Goal: Book appointment/travel/reservation

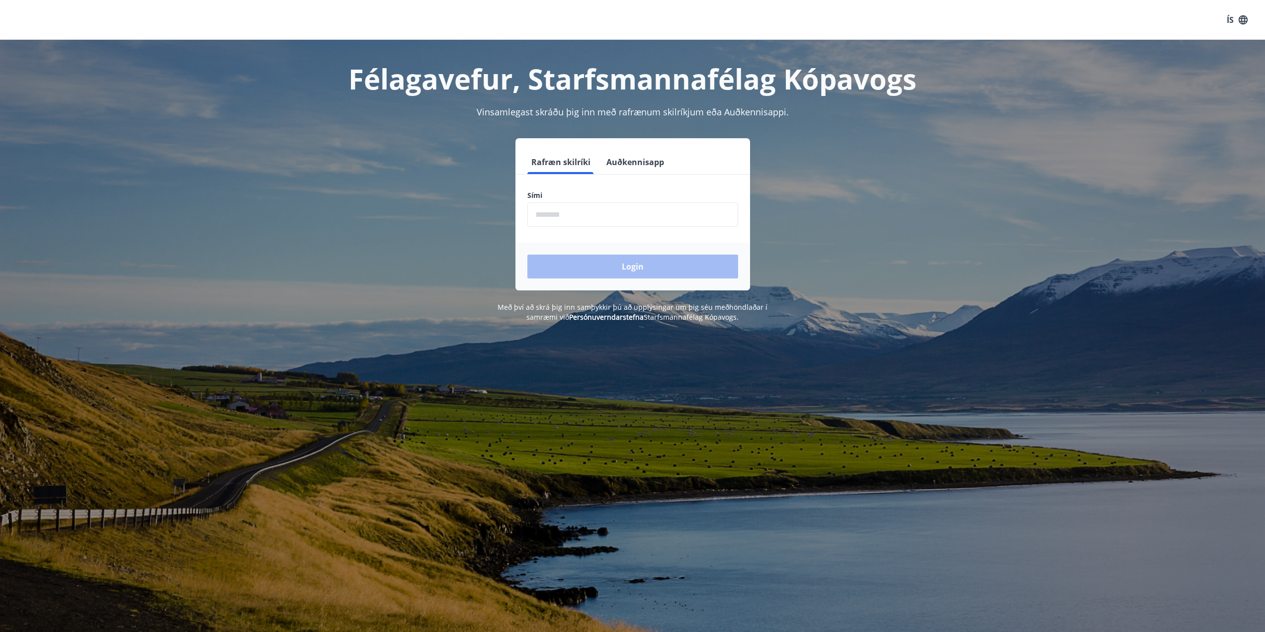
click at [556, 213] on input "phone" at bounding box center [632, 214] width 211 height 24
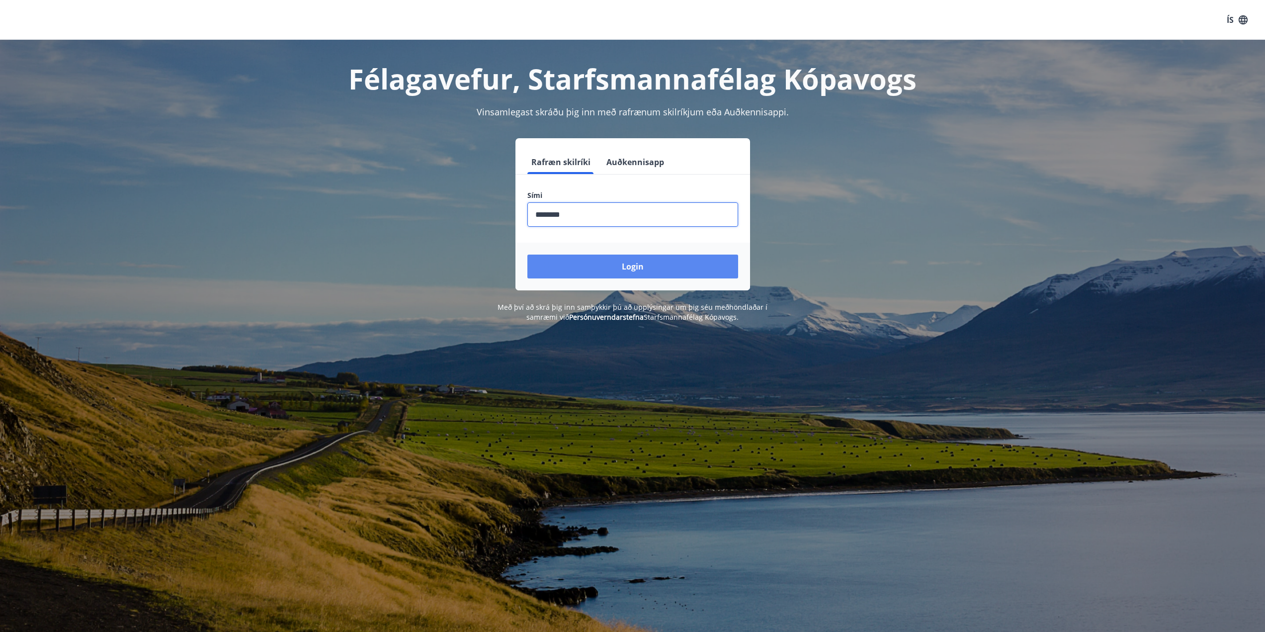
type input "********"
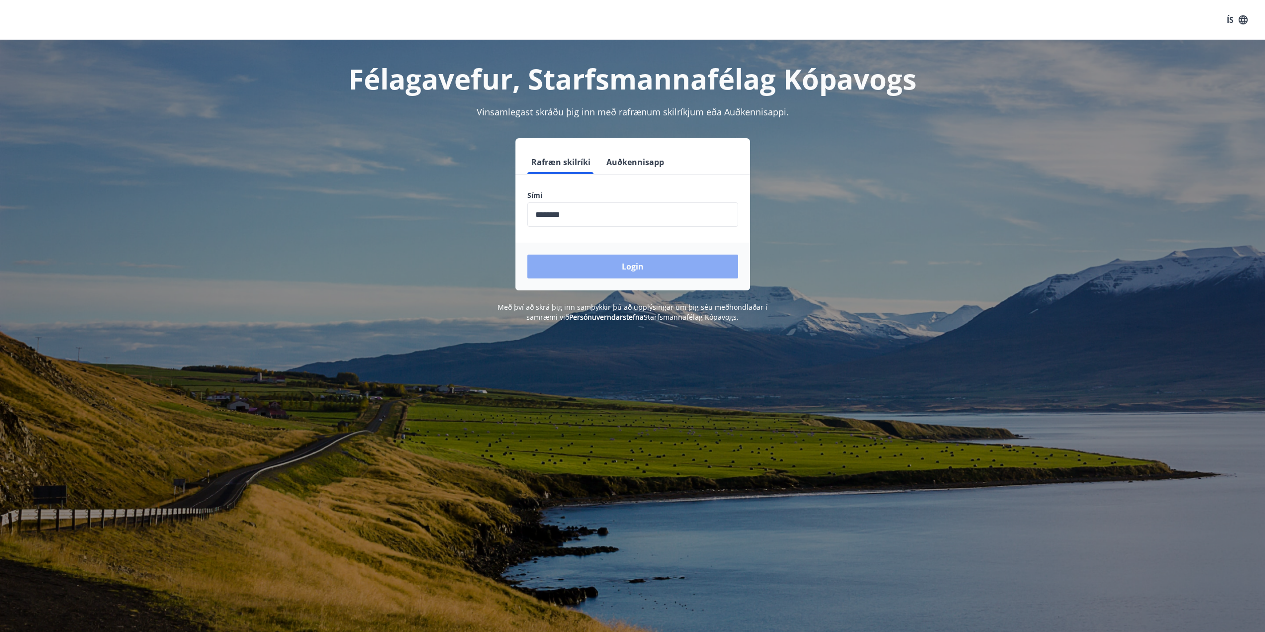
click at [607, 263] on button "Login" at bounding box center [632, 266] width 211 height 24
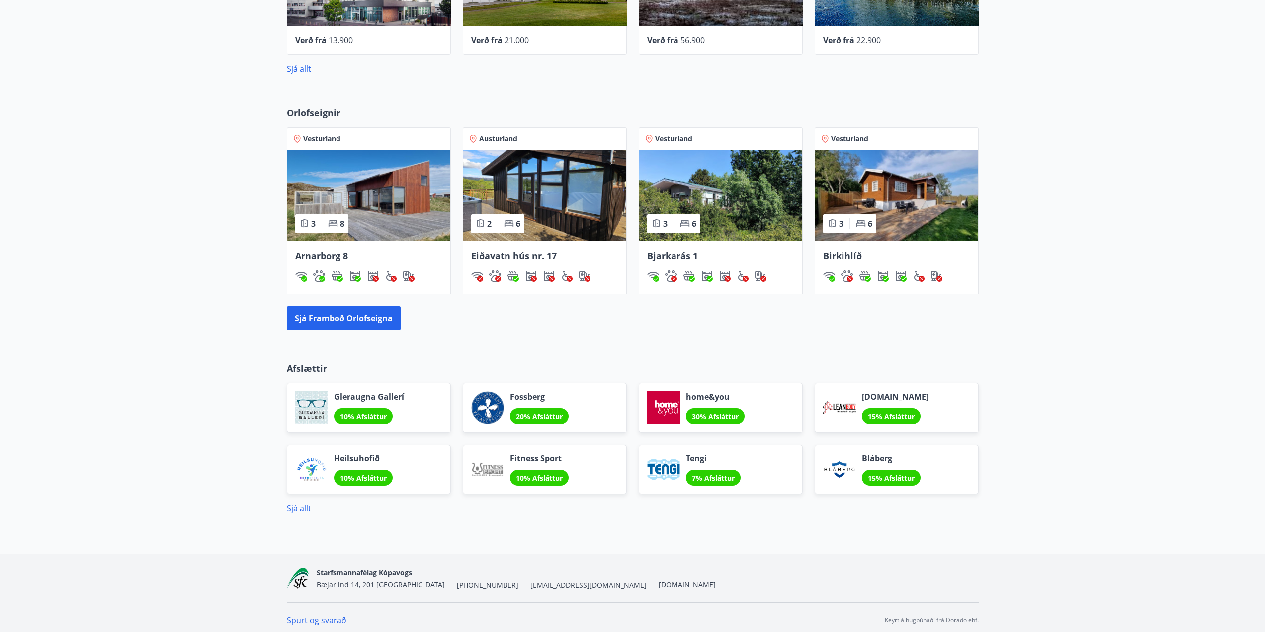
scroll to position [548, 0]
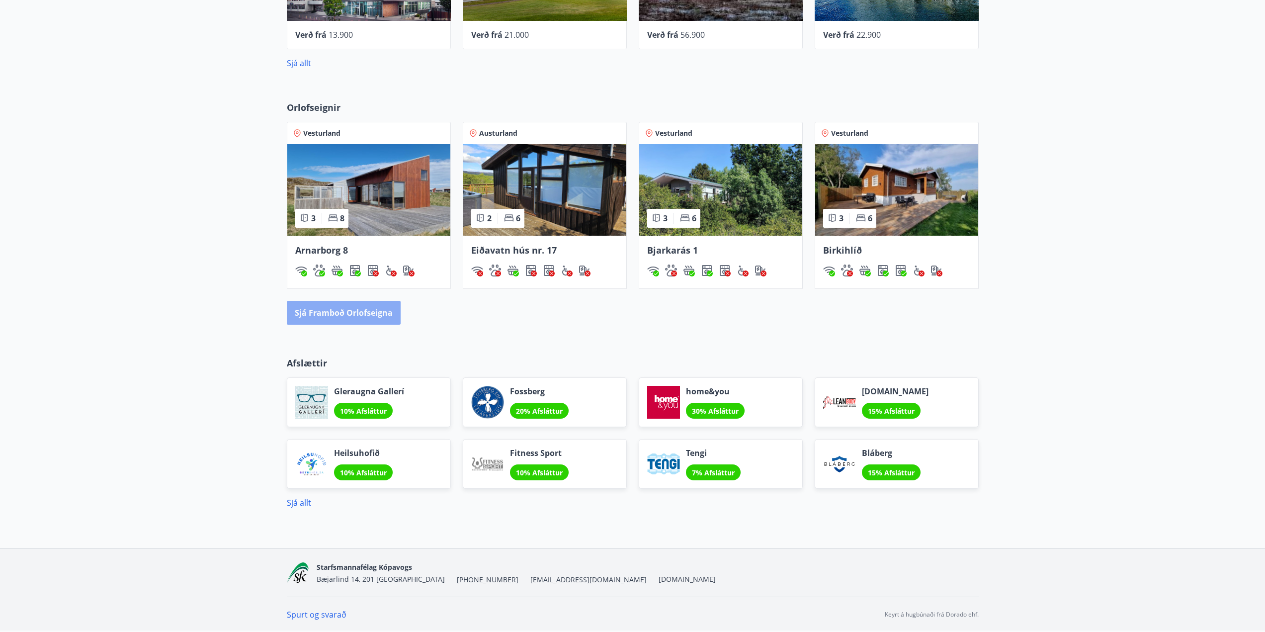
click at [364, 312] on button "Sjá framboð orlofseigna" at bounding box center [344, 313] width 114 height 24
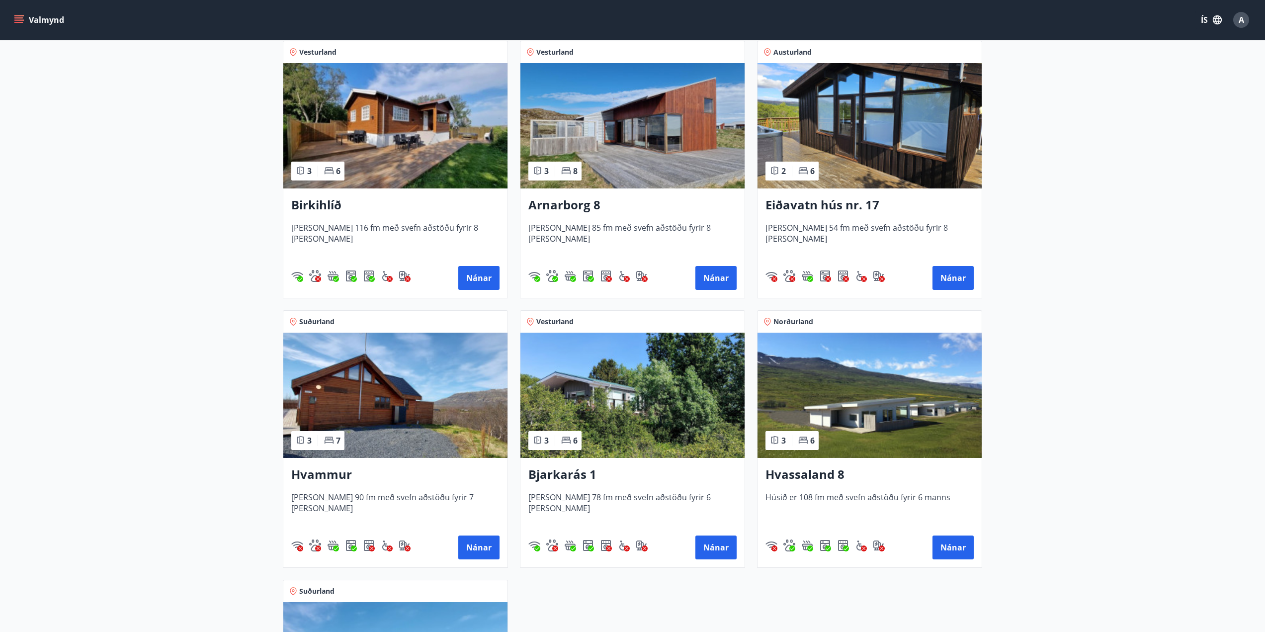
scroll to position [176, 0]
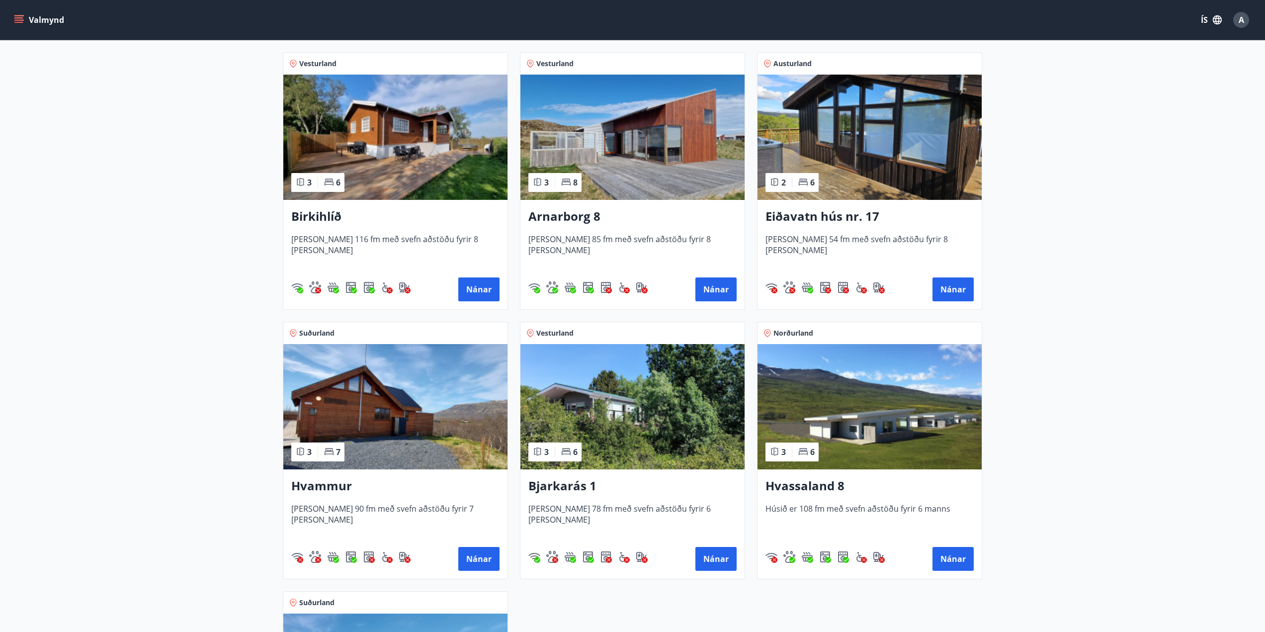
click at [555, 216] on h3 "Arnarborg 8" at bounding box center [632, 217] width 208 height 18
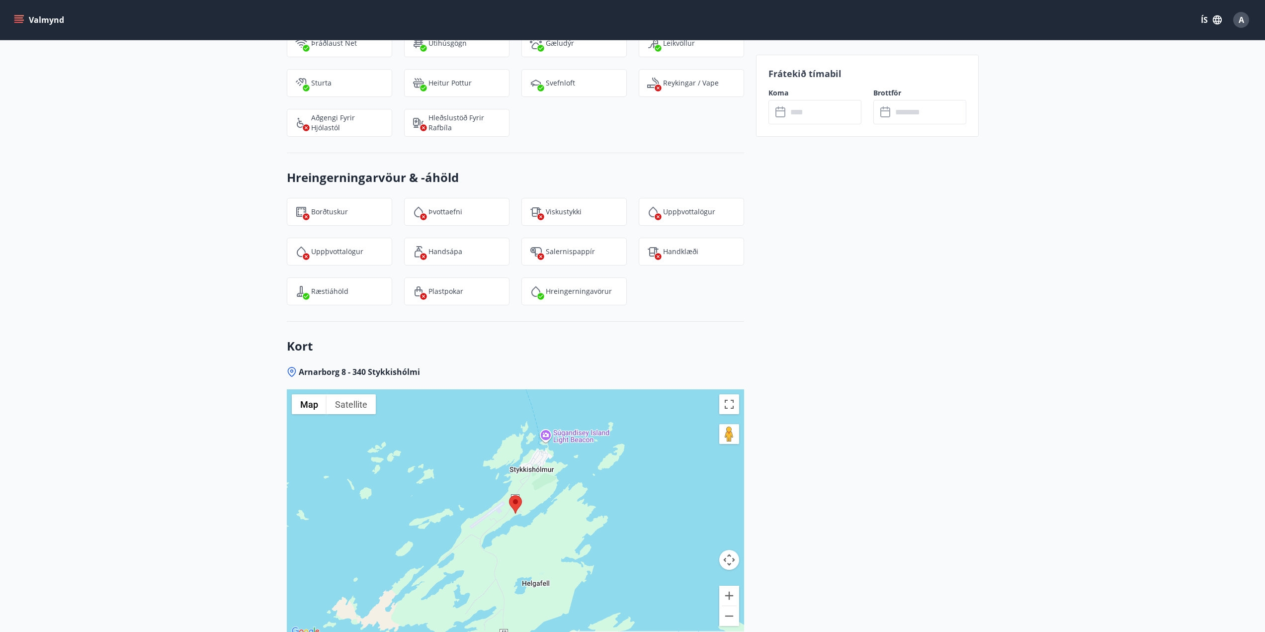
scroll to position [1491, 0]
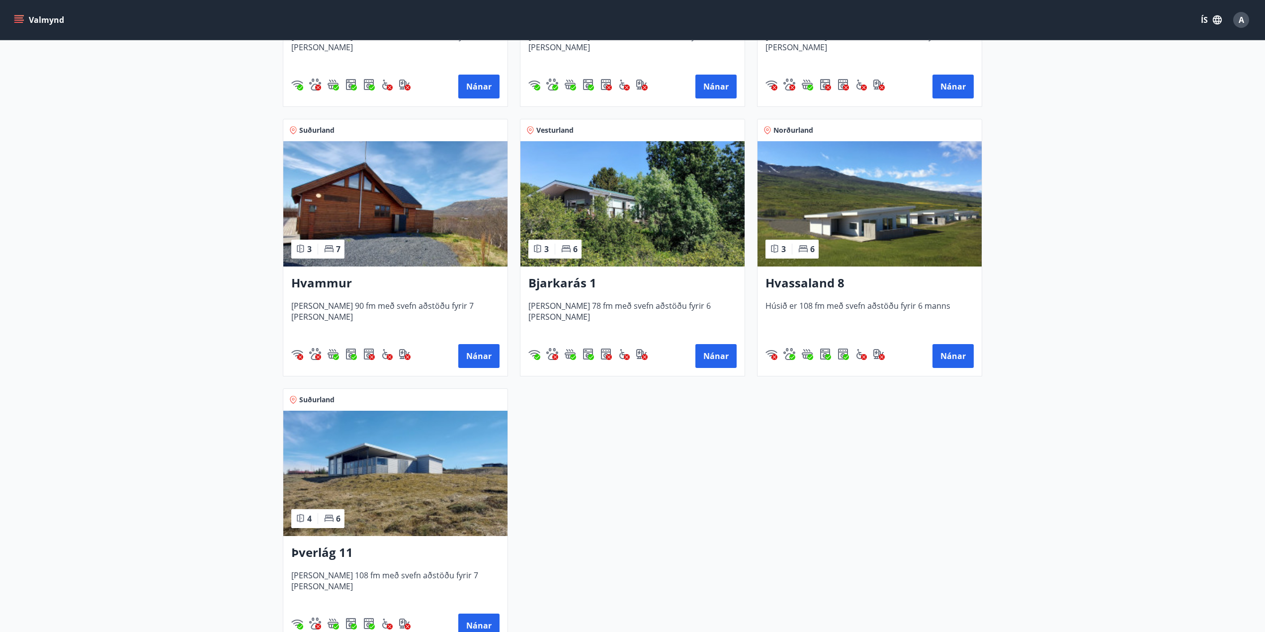
scroll to position [398, 0]
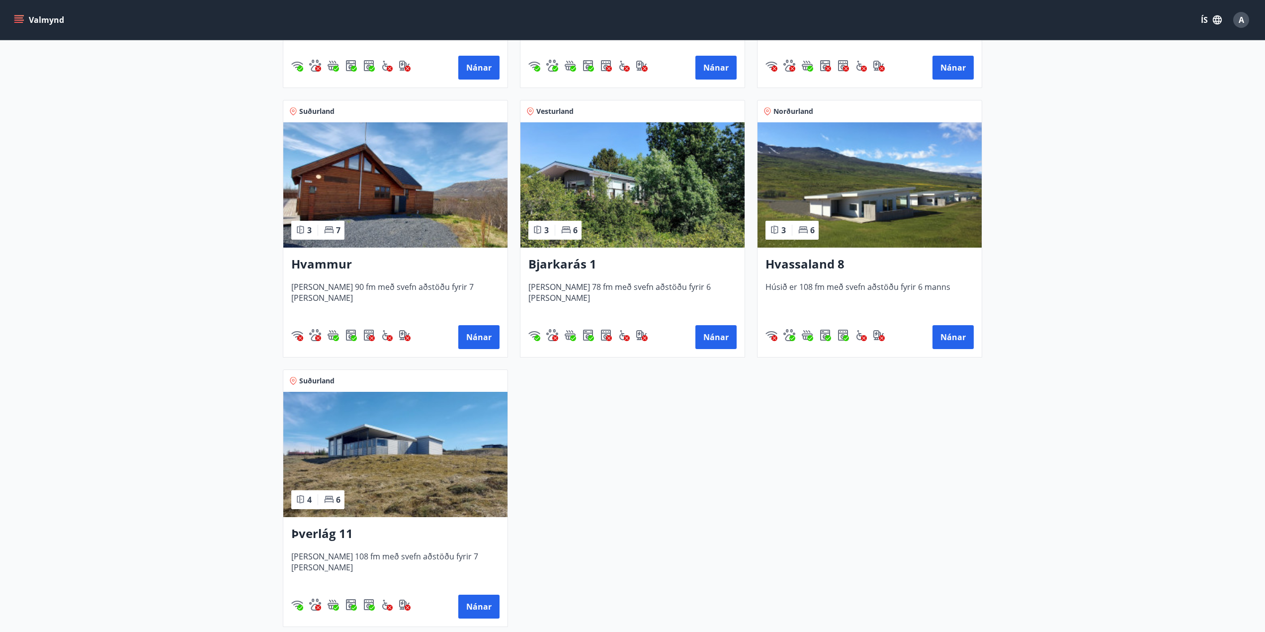
click at [696, 434] on div "Vesturland 3 6 Birkihlíð [PERSON_NAME] 116 fm með svefn aðstöðu fyrir 8 [PERSON…" at bounding box center [627, 223] width 712 height 808
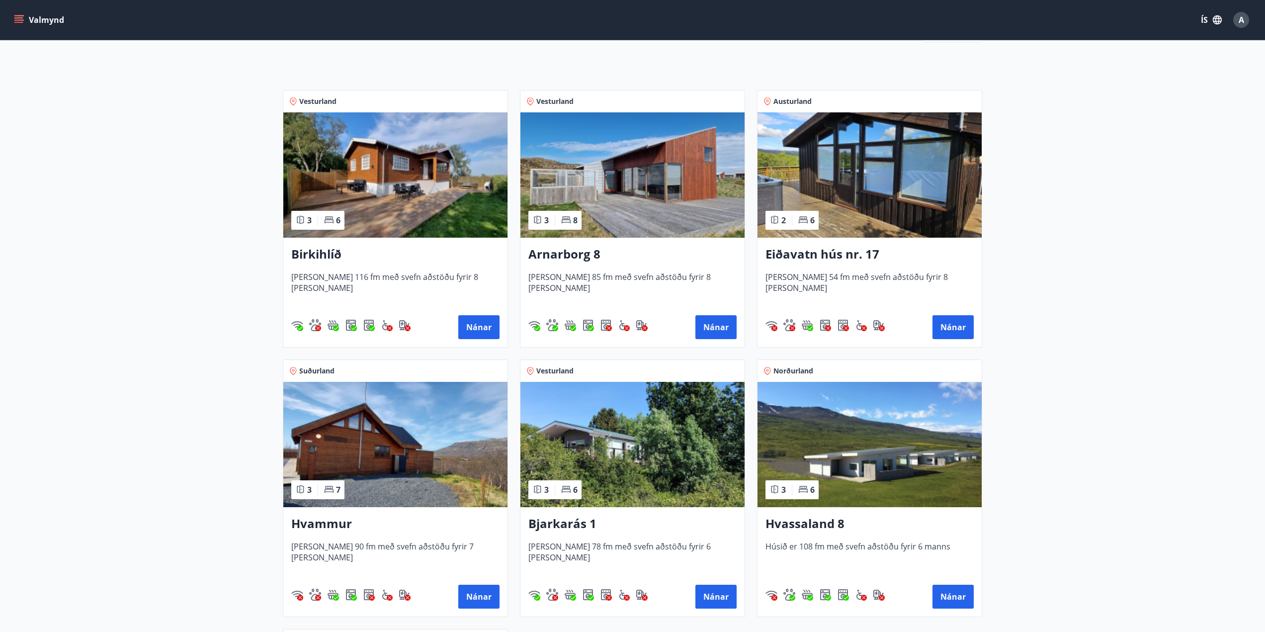
scroll to position [99, 0]
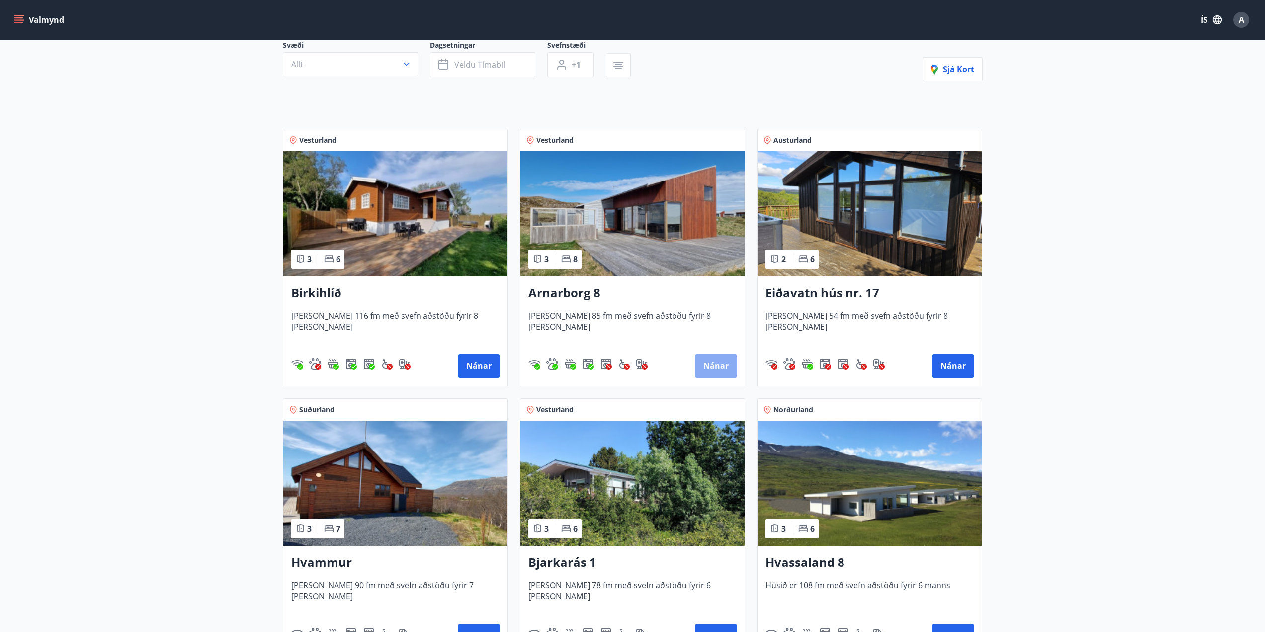
click at [720, 375] on button "Nánar" at bounding box center [715, 366] width 41 height 24
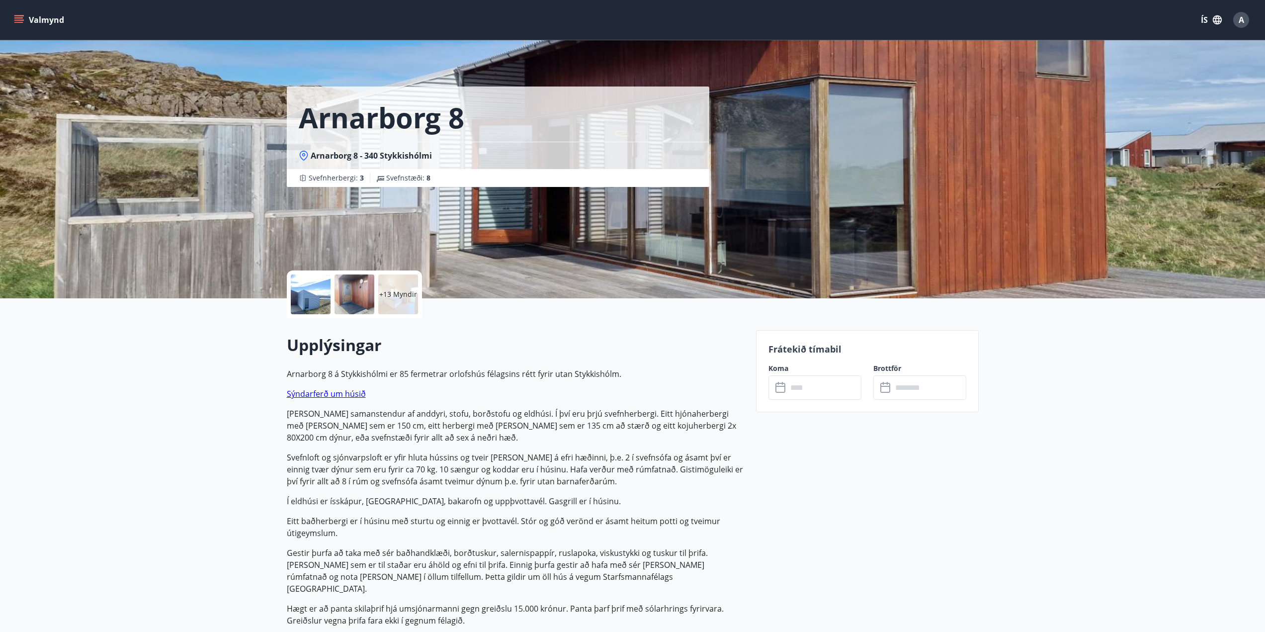
click at [826, 388] on input "text" at bounding box center [824, 387] width 74 height 24
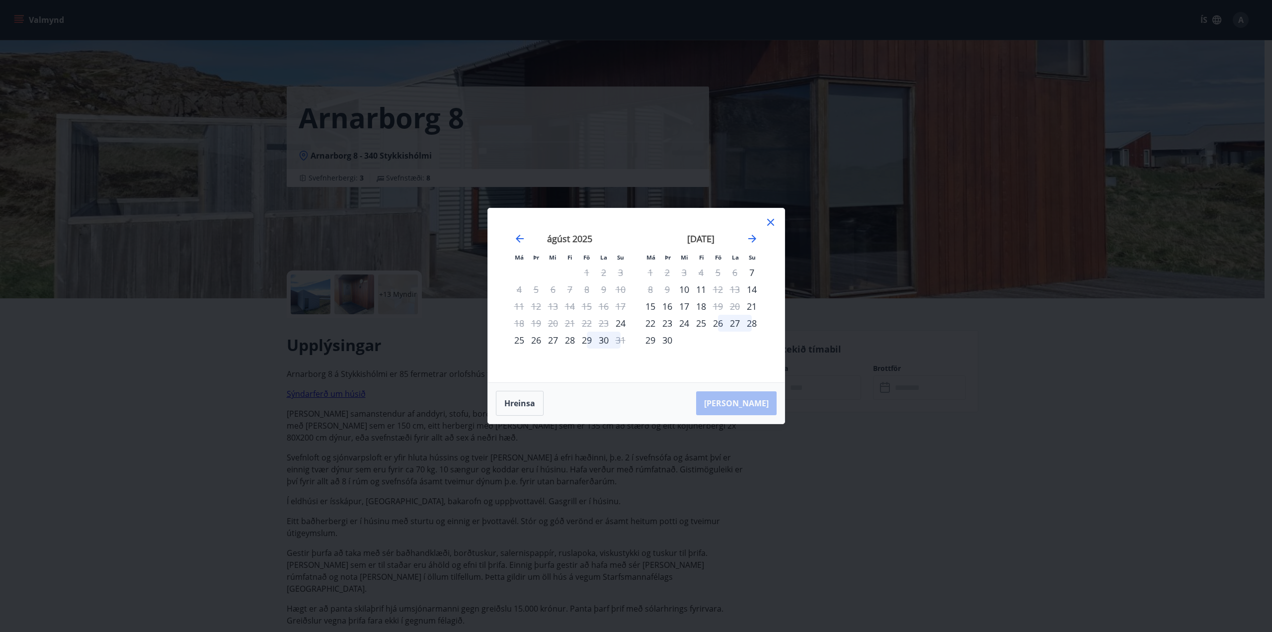
click at [715, 322] on div "26" at bounding box center [718, 323] width 17 height 17
click at [757, 327] on div "28" at bounding box center [752, 323] width 17 height 17
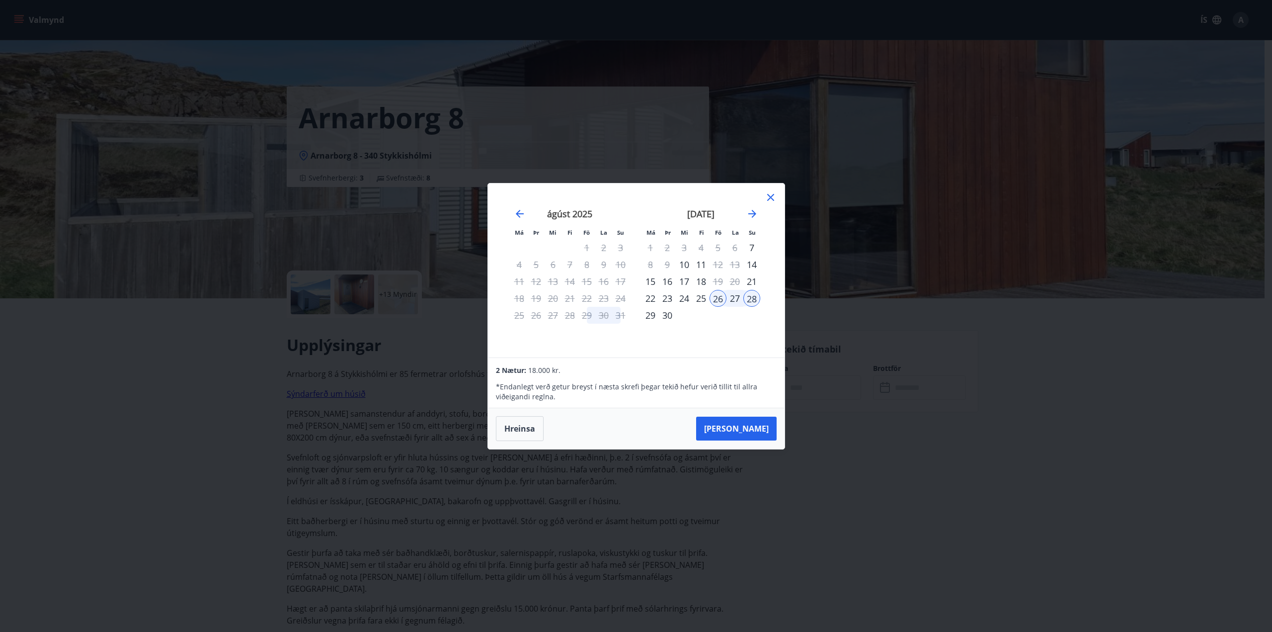
click at [766, 198] on icon at bounding box center [771, 197] width 12 height 12
